Goal: Information Seeking & Learning: Learn about a topic

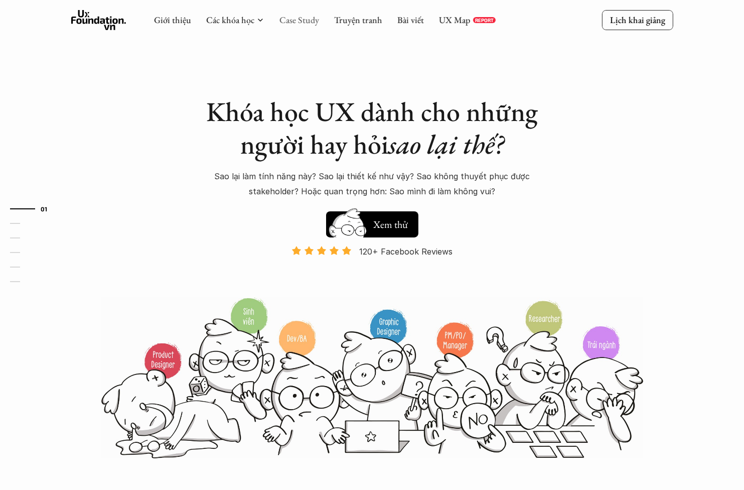
click at [297, 22] on link "Case Study" at bounding box center [299, 20] width 40 height 12
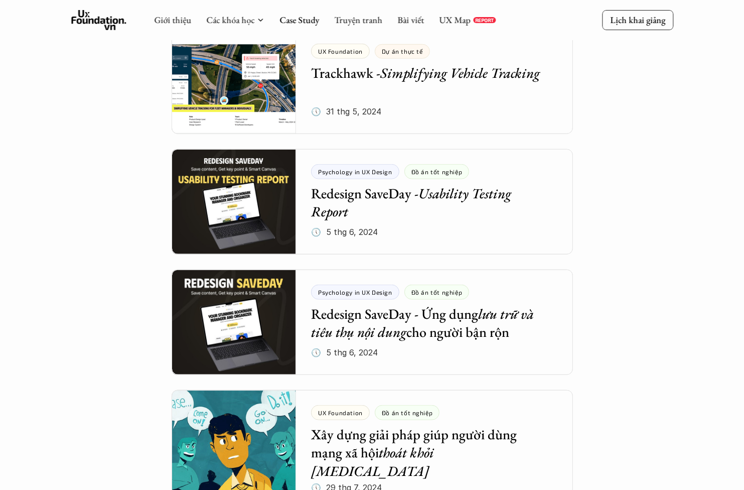
scroll to position [803, 0]
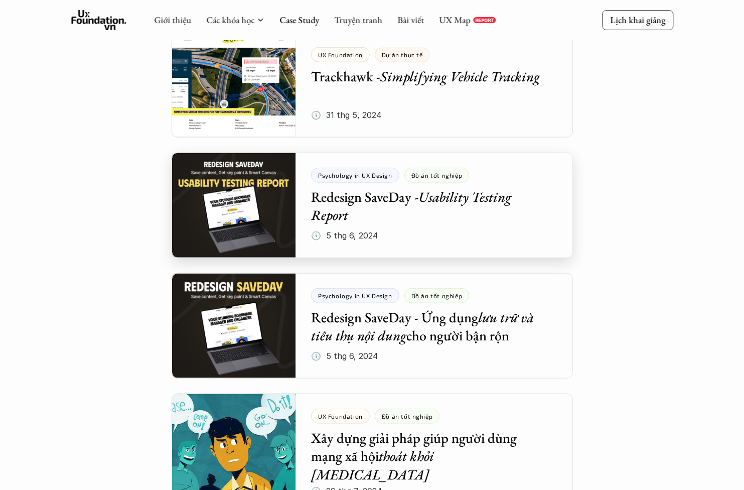
click at [443, 208] on div at bounding box center [372, 204] width 401 height 105
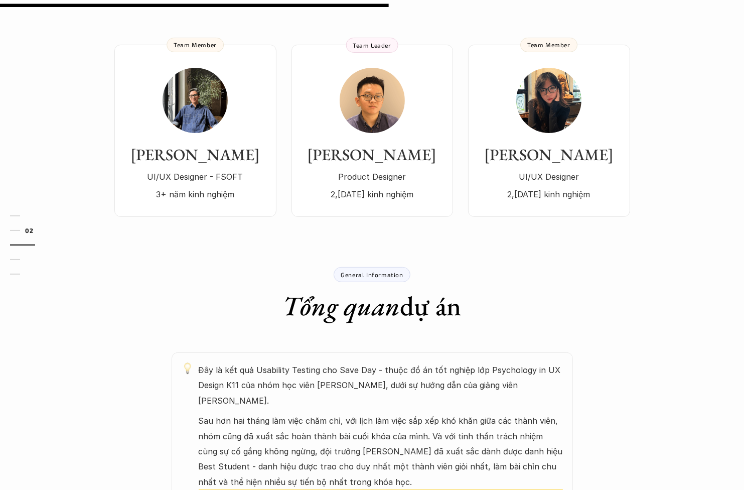
scroll to position [133, 0]
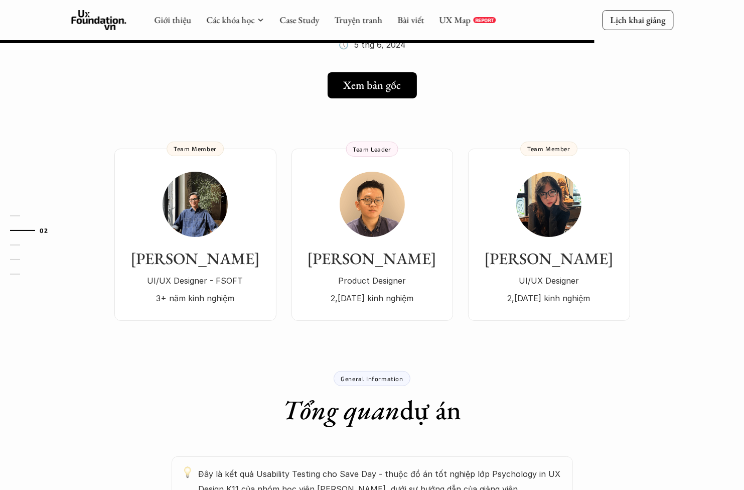
scroll to position [803, 0]
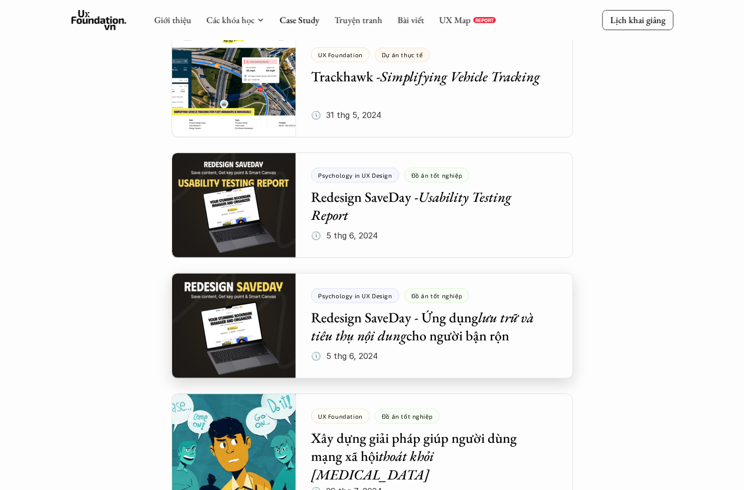
click at [488, 317] on div at bounding box center [372, 325] width 401 height 105
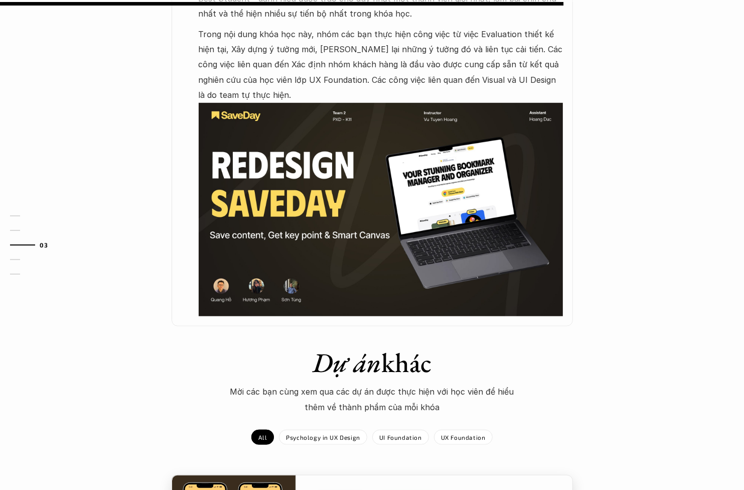
scroll to position [535, 0]
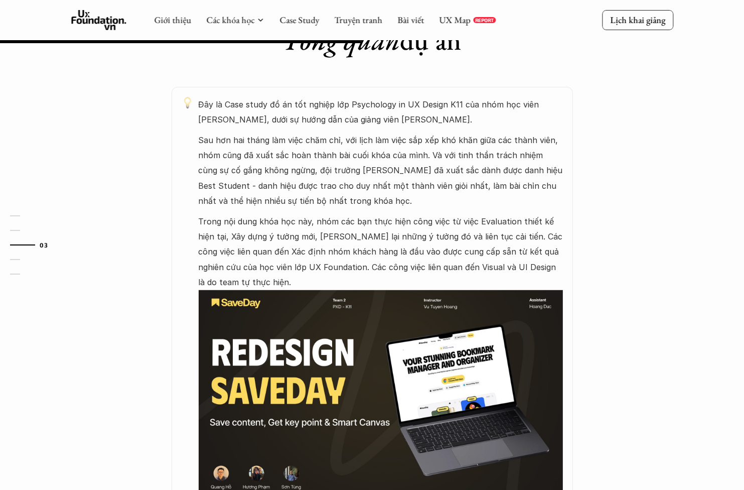
scroll to position [803, 0]
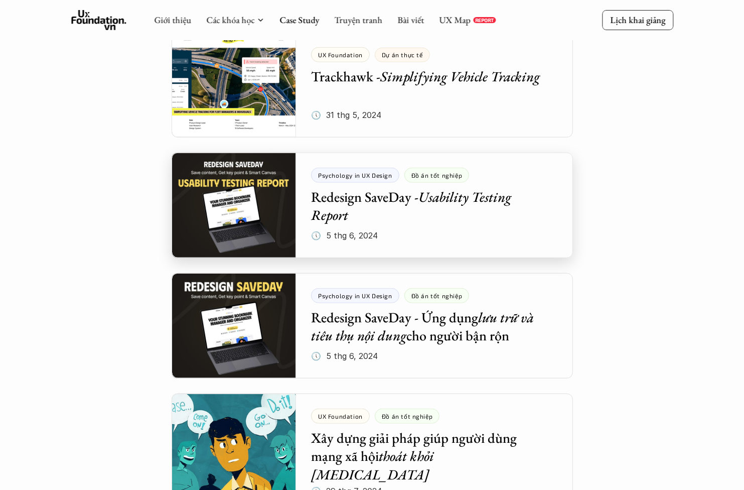
click at [455, 211] on div at bounding box center [372, 204] width 401 height 105
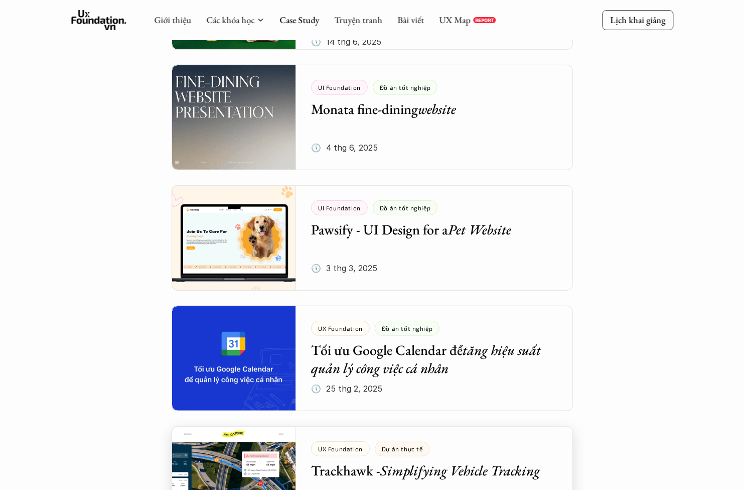
scroll to position [401, 0]
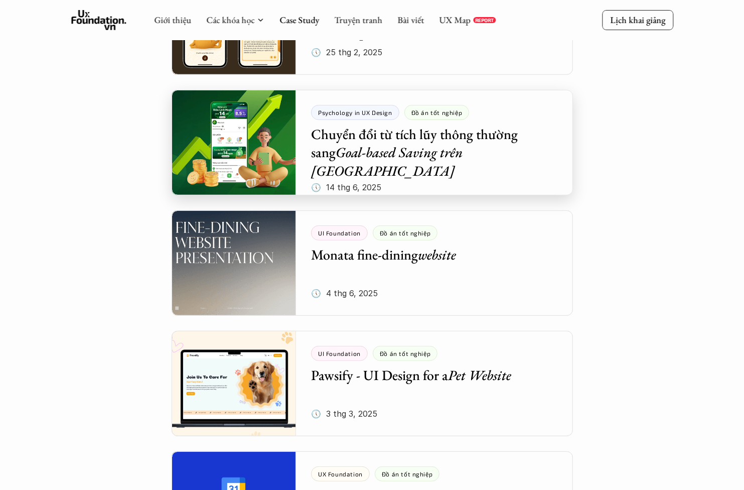
scroll to position [267, 0]
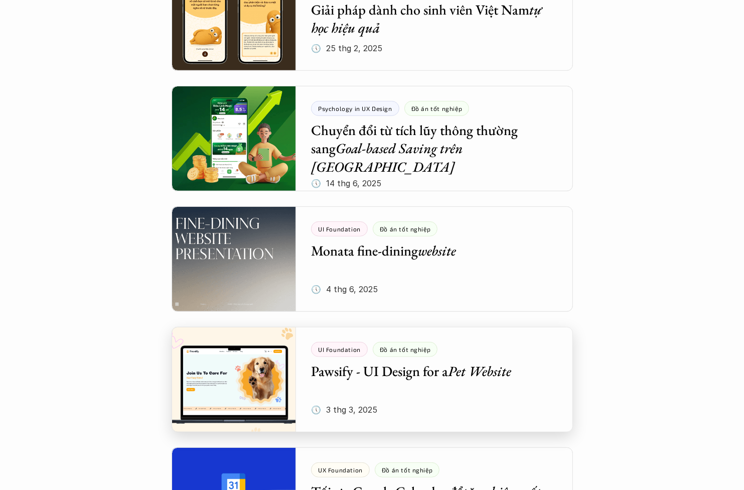
click at [522, 363] on div at bounding box center [372, 379] width 401 height 105
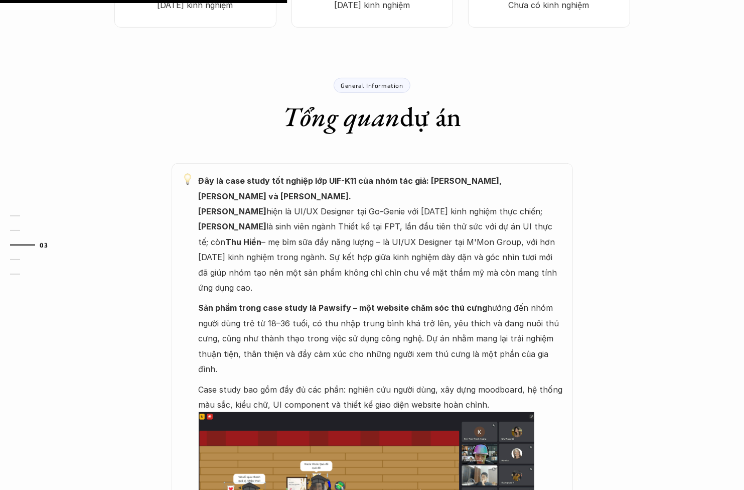
scroll to position [401, 0]
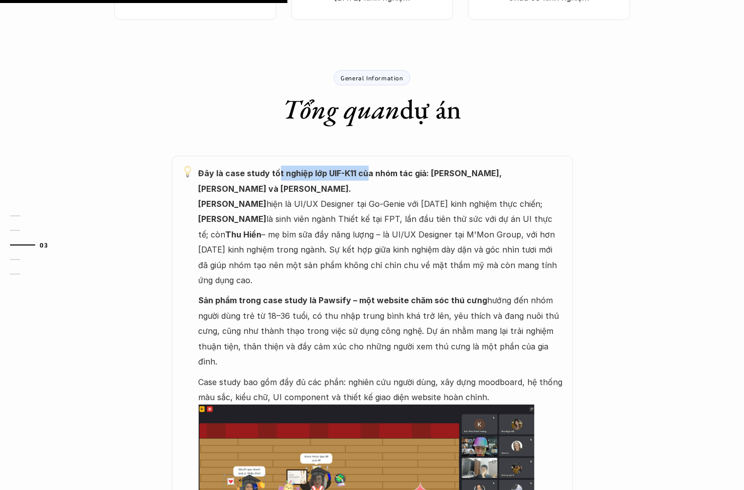
drag, startPoint x: 276, startPoint y: 171, endPoint x: 366, endPoint y: 178, distance: 90.1
click at [366, 178] on p "Đây là case study tốt nghiệp lớp UIF-K11 của nhóm tác giả: [PERSON_NAME], [PERS…" at bounding box center [381, 227] width 364 height 122
click at [294, 204] on p "Đây là case study tốt nghiệp lớp UIF-K11 của nhóm tác giả: [PERSON_NAME], [PERS…" at bounding box center [381, 227] width 364 height 122
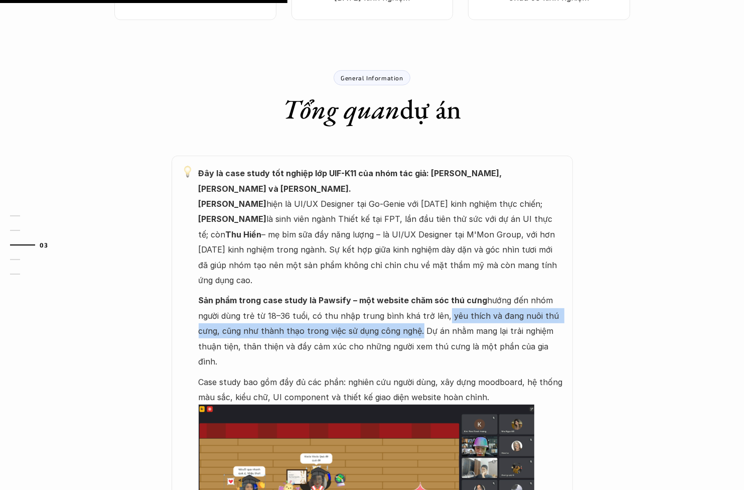
drag, startPoint x: 437, startPoint y: 300, endPoint x: 400, endPoint y: 301, distance: 37.1
click at [412, 315] on p "Sản phẩm trong case study là Pawsify – một website chăm sóc thú cưng hướng đến …" at bounding box center [381, 330] width 364 height 76
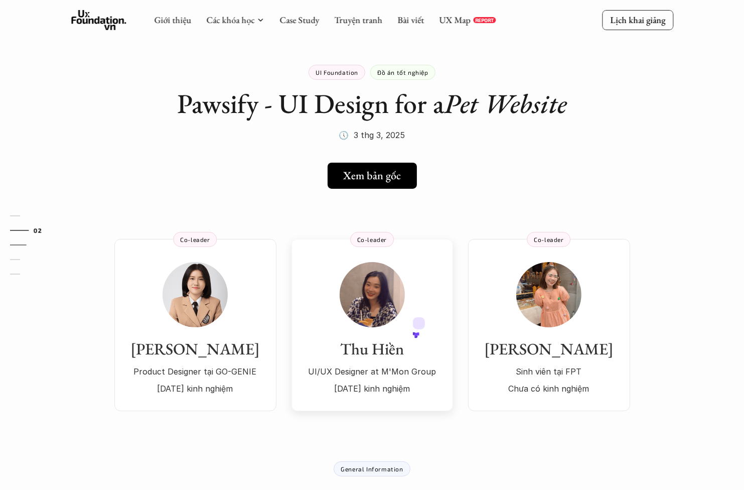
scroll to position [0, 0]
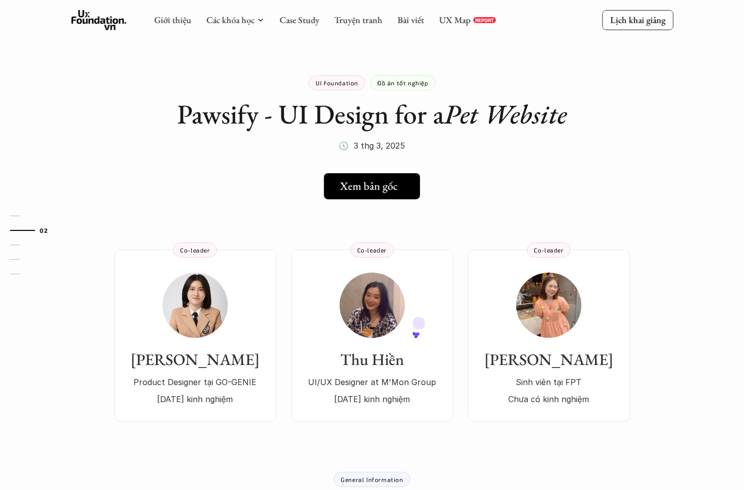
click at [366, 191] on h5 "Xem bản gốc" at bounding box center [369, 186] width 58 height 13
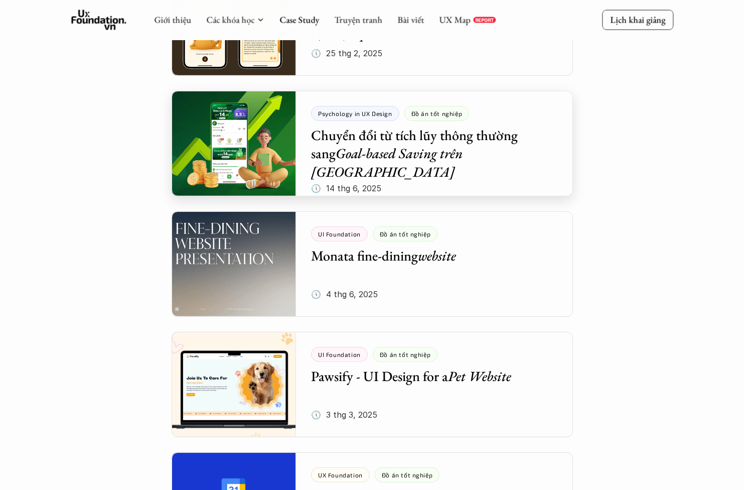
scroll to position [267, 0]
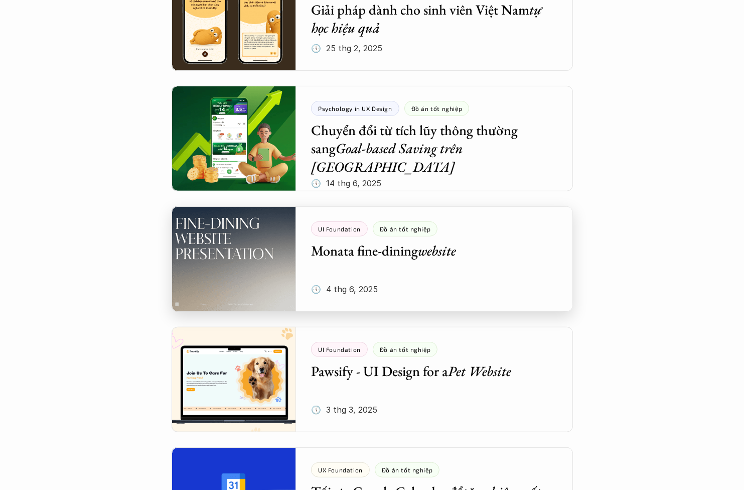
click at [517, 275] on div at bounding box center [372, 258] width 401 height 105
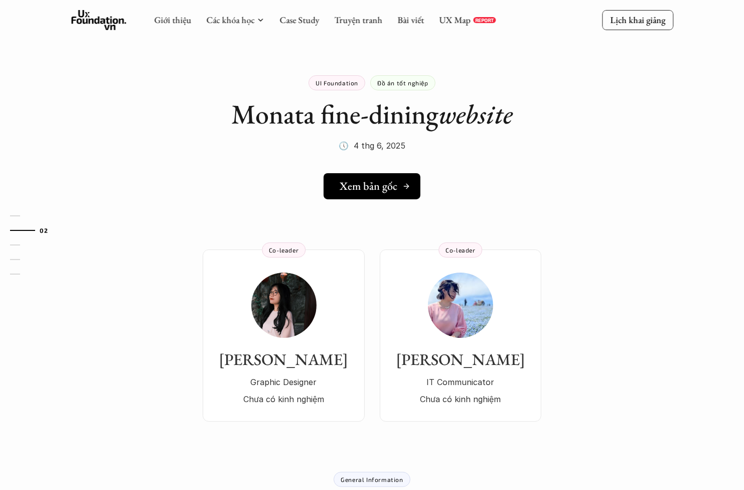
click at [386, 189] on h5 "Xem bản gốc" at bounding box center [369, 186] width 58 height 13
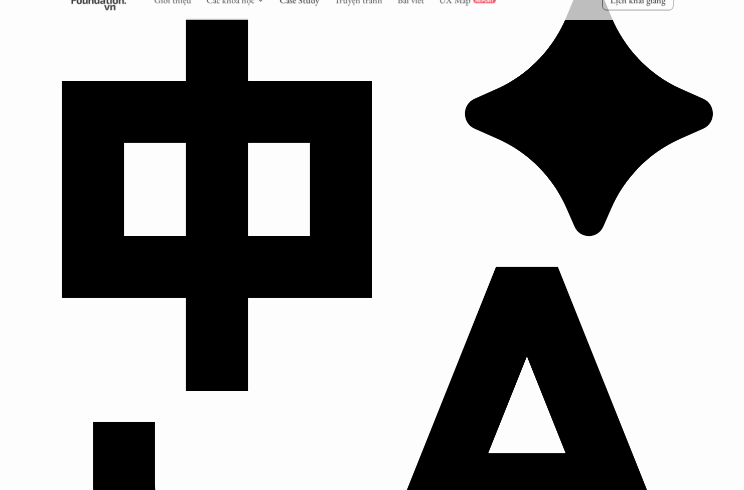
scroll to position [133, 0]
